Goal: Navigation & Orientation: Find specific page/section

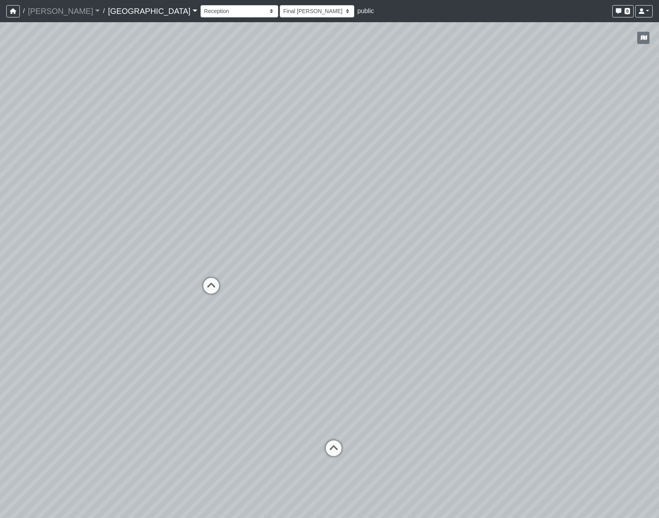
select select "uKPV7nrhqgg3th27KX7RhN"
select select "h3ebyGk32eUmSzz99H473o"
drag, startPoint x: 471, startPoint y: 299, endPoint x: 511, endPoint y: 339, distance: 56.6
click at [511, 339] on div "Loading... Pool Courtyard Entry 1 Loading... Main Lounge 2 Loading... Pool Cour…" at bounding box center [329, 270] width 659 height 496
drag, startPoint x: 139, startPoint y: 227, endPoint x: 482, endPoint y: 107, distance: 363.2
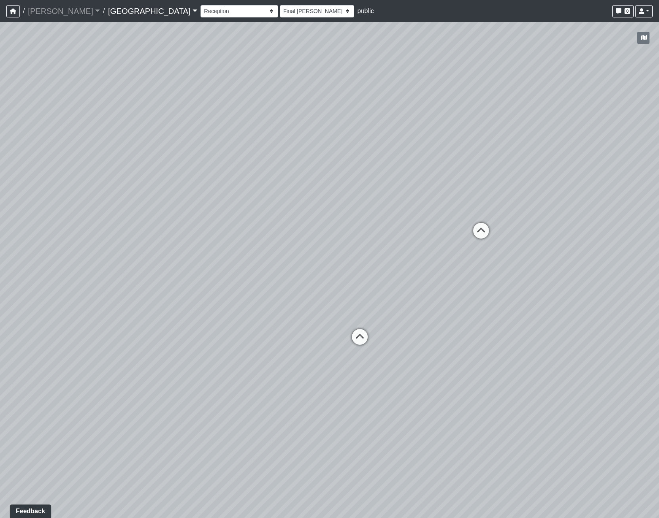
click at [482, 107] on div "Loading... Pool Courtyard Entry 1 Loading... Main Lounge 2 Loading... Pool Cour…" at bounding box center [329, 270] width 659 height 496
click at [23, 167] on div "Loading... Pool Courtyard Entry 1 Loading... Main Lounge 2 Loading... Pool Cour…" at bounding box center [329, 270] width 659 height 496
drag, startPoint x: 209, startPoint y: 221, endPoint x: 485, endPoint y: 165, distance: 281.1
click at [485, 165] on div "Loading... Pool Courtyard Entry 1 Loading... Main Lounge 2 Loading... Pool Cour…" at bounding box center [329, 270] width 659 height 496
drag, startPoint x: 258, startPoint y: 189, endPoint x: 76, endPoint y: 301, distance: 214.3
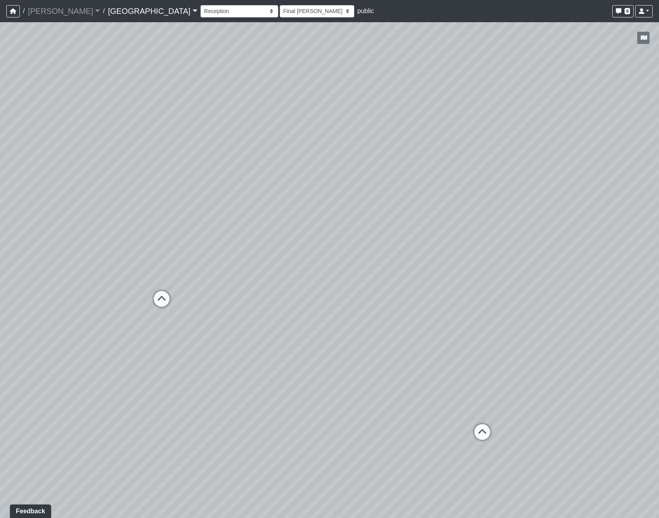
click at [76, 301] on div "Loading... Pool Courtyard Entry 1 Loading... Main Lounge 2 Loading... Pool Cour…" at bounding box center [329, 270] width 659 height 496
drag, startPoint x: 591, startPoint y: 302, endPoint x: 86, endPoint y: 256, distance: 507.9
click at [86, 256] on div "Loading... Pool Courtyard Entry 1 Loading... Main Lounge 2 Loading... Pool Cour…" at bounding box center [329, 270] width 659 height 496
click at [325, 394] on icon at bounding box center [324, 395] width 24 height 24
select select "iwTNGMkq6mnxgQ5coLdt78"
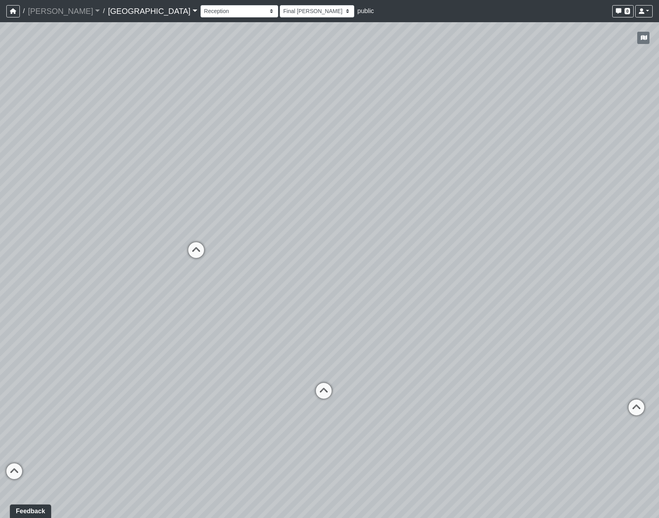
select select "h3ebyGk32eUmSzz99H473o"
drag, startPoint x: 265, startPoint y: 255, endPoint x: -35, endPoint y: 297, distance: 303.4
click at [0, 297] on html "/ [PERSON_NAME] Loading... / [GEOGRAPHIC_DATA] [GEOGRAPHIC_DATA] Loading... [GE…" at bounding box center [329, 259] width 659 height 518
drag, startPoint x: 212, startPoint y: 304, endPoint x: 505, endPoint y: 295, distance: 293.1
click at [505, 295] on div "Loading... Pool Courtyard Entry 1 Loading... Main Lounge 2 Loading... Pool Cour…" at bounding box center [329, 270] width 659 height 496
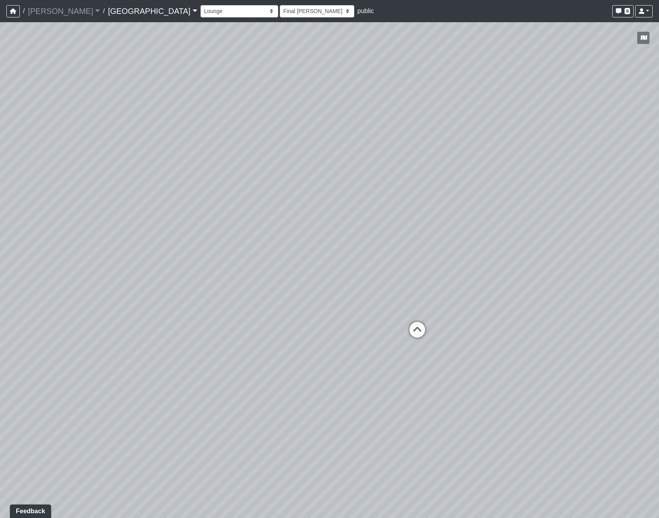
drag, startPoint x: 375, startPoint y: 278, endPoint x: 38, endPoint y: 261, distance: 337.0
click at [35, 262] on div "Loading... Pool Courtyard Entry 1 Loading... Main Lounge 2 Loading... Pool Cour…" at bounding box center [329, 270] width 659 height 496
drag, startPoint x: 356, startPoint y: 266, endPoint x: -83, endPoint y: 267, distance: 438.8
click at [0, 267] on html "/ [PERSON_NAME] Loading... / [GEOGRAPHIC_DATA] [GEOGRAPHIC_DATA] Loading... [GE…" at bounding box center [329, 259] width 659 height 518
click at [464, 132] on div "Loading... Pool Courtyard Entry 1 Loading... Main Lounge 2 Loading... Pool Cour…" at bounding box center [329, 270] width 659 height 496
